Goal: Task Accomplishment & Management: Complete application form

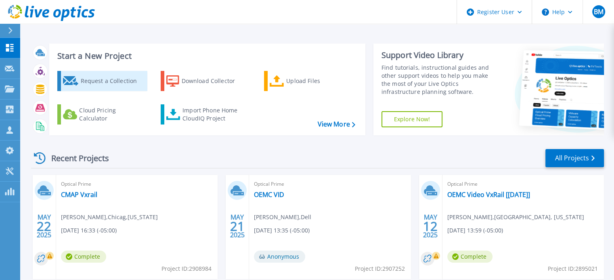
click at [115, 84] on div "Request a Collection" at bounding box center [112, 81] width 65 height 16
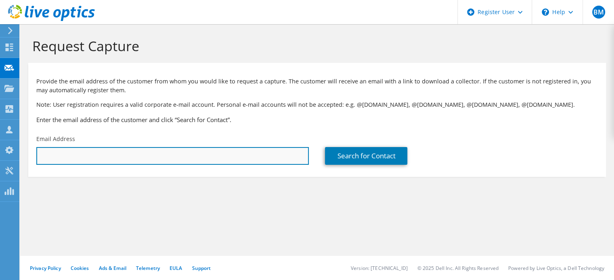
click at [161, 161] on input "text" at bounding box center [172, 156] width 272 height 18
type input "pguziak@cmap.illinois.gov"
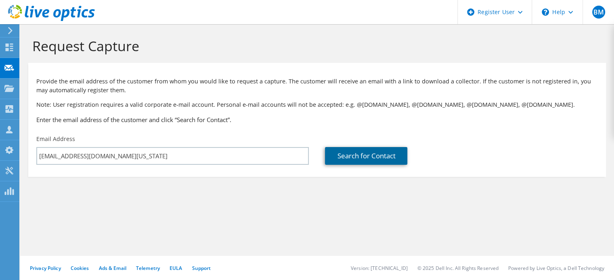
click at [368, 153] on link "Search for Contact" at bounding box center [366, 156] width 82 height 18
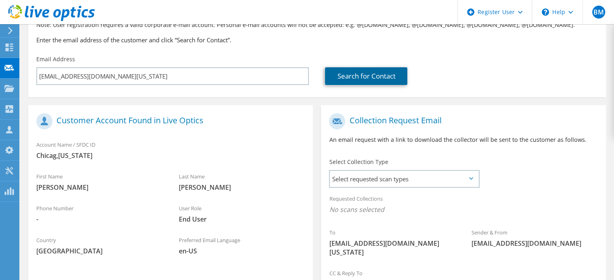
scroll to position [170, 0]
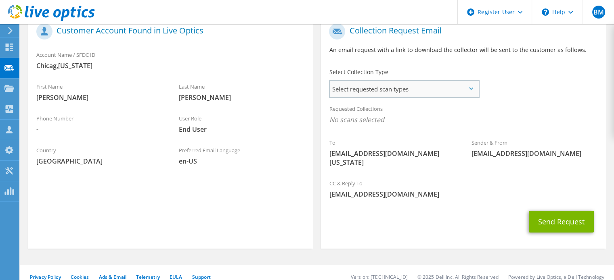
click at [472, 84] on span "Select requested scan types" at bounding box center [404, 89] width 148 height 16
